Goal: Understand process/instructions: Learn how to perform a task or action

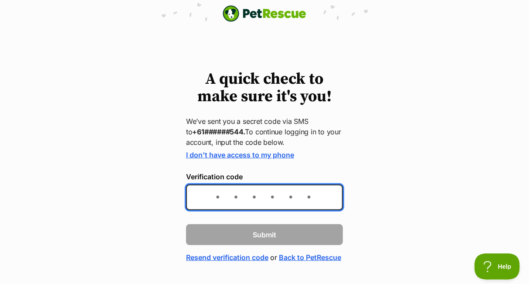
click at [235, 202] on input "Verification code" at bounding box center [264, 197] width 157 height 26
type input "085611"
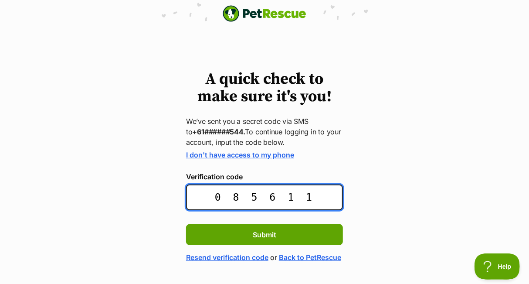
click at [244, 203] on input "085611" at bounding box center [264, 197] width 157 height 26
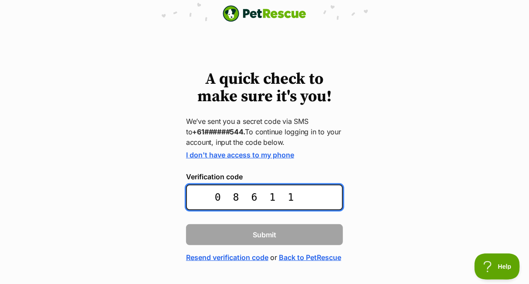
type input "086511"
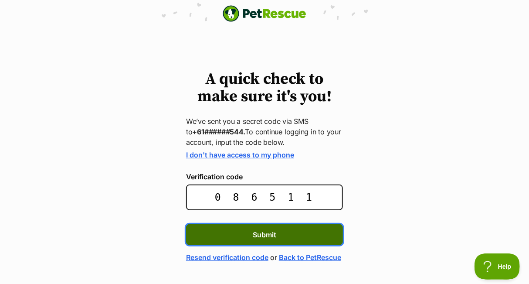
click at [238, 231] on button "Submit" at bounding box center [264, 234] width 157 height 21
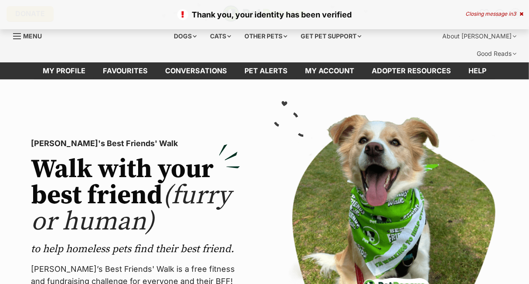
click at [512, 10] on div "Thank you, your identity has been verified Closing message in 3" at bounding box center [264, 14] width 529 height 29
click at [485, 15] on div "Closing message in 2" at bounding box center [495, 14] width 58 height 6
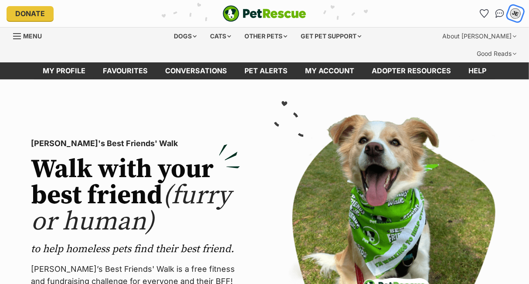
click at [513, 14] on div "JE" at bounding box center [515, 13] width 11 height 11
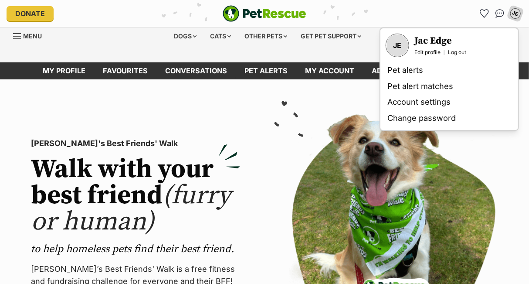
click at [193, 157] on h2 "Walk with your best friend (furry or human)" at bounding box center [135, 196] width 209 height 78
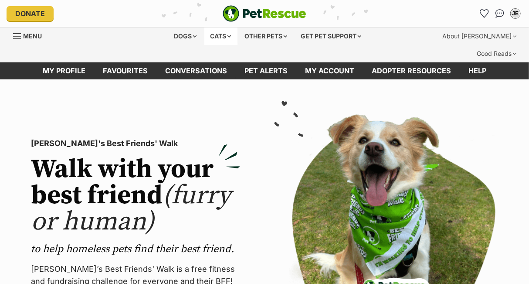
click at [214, 39] on div "Cats" at bounding box center [220, 35] width 33 height 17
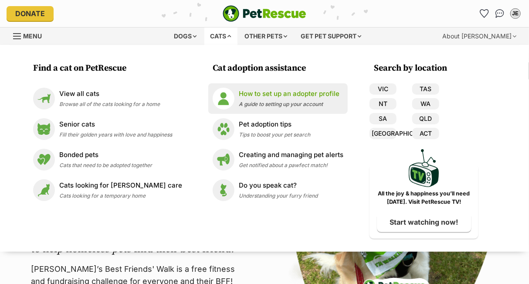
click at [307, 89] on p "How to set up an adopter profile" at bounding box center [289, 94] width 101 height 10
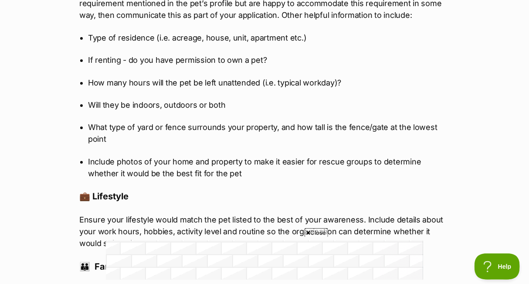
scroll to position [1308, 0]
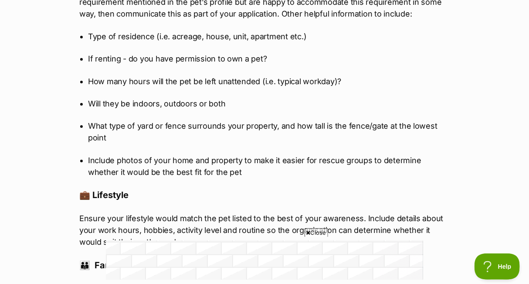
click at [315, 232] on span "Close" at bounding box center [317, 232] width 24 height 9
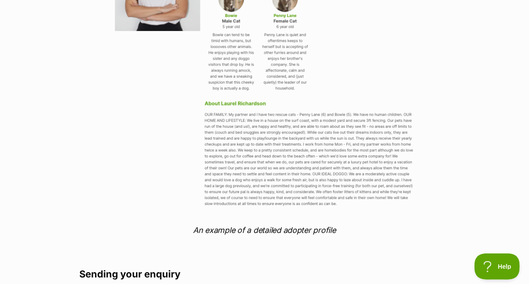
scroll to position [0, 0]
